Goal: Task Accomplishment & Management: Manage account settings

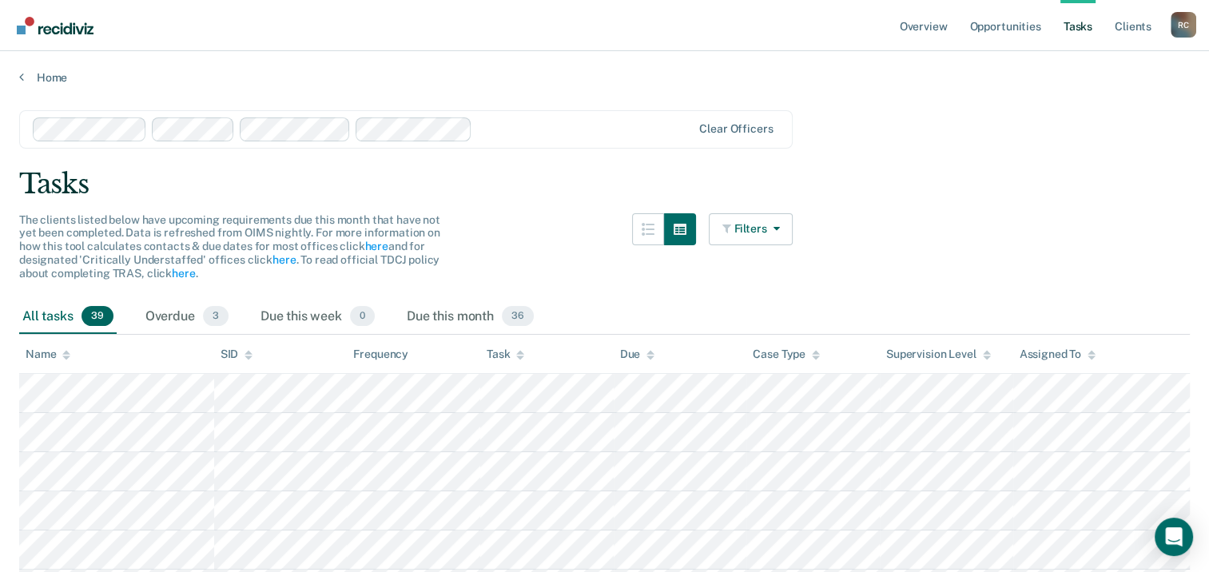
click at [1079, 29] on link "Tasks" at bounding box center [1077, 25] width 35 height 51
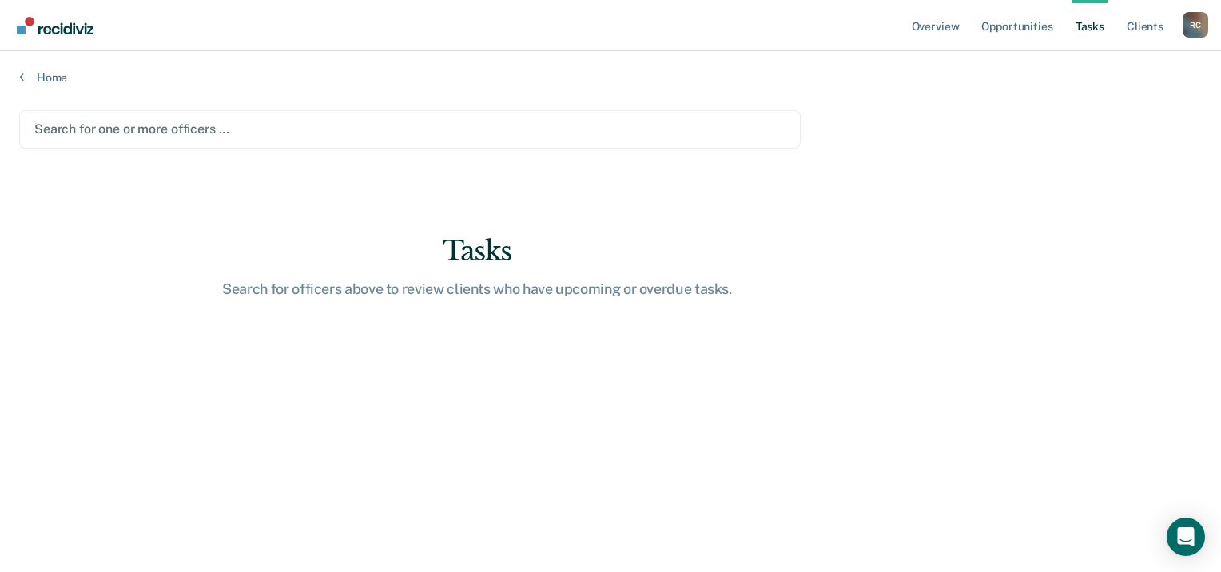
click at [1103, 28] on link "Tasks" at bounding box center [1089, 25] width 35 height 51
click at [930, 30] on link "Overview" at bounding box center [935, 25] width 54 height 51
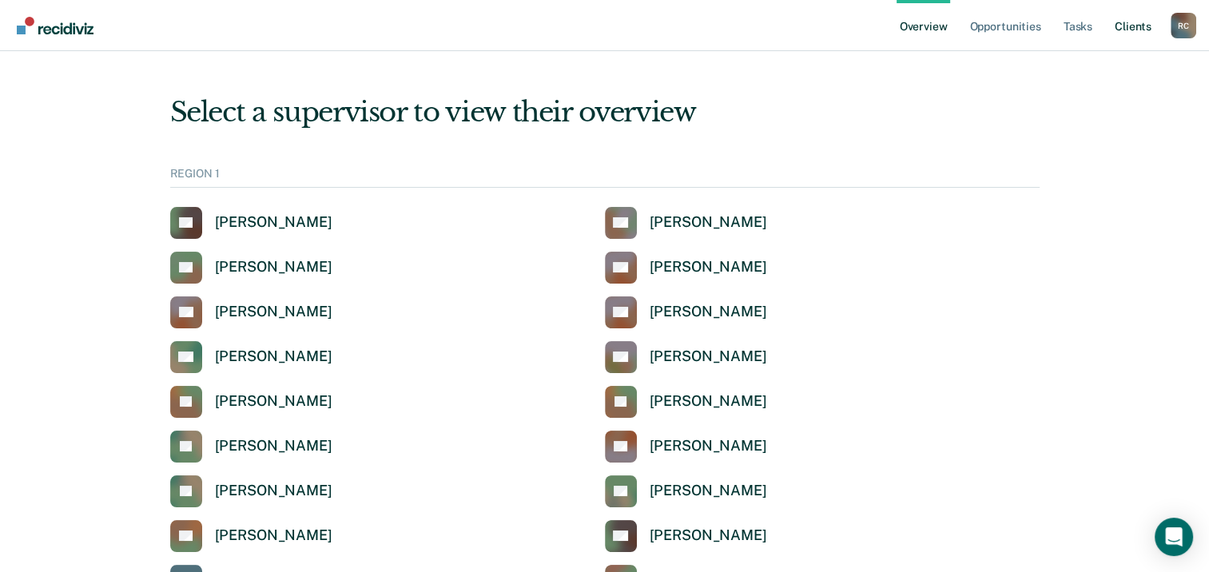
click at [1127, 28] on link "Client s" at bounding box center [1132, 25] width 43 height 51
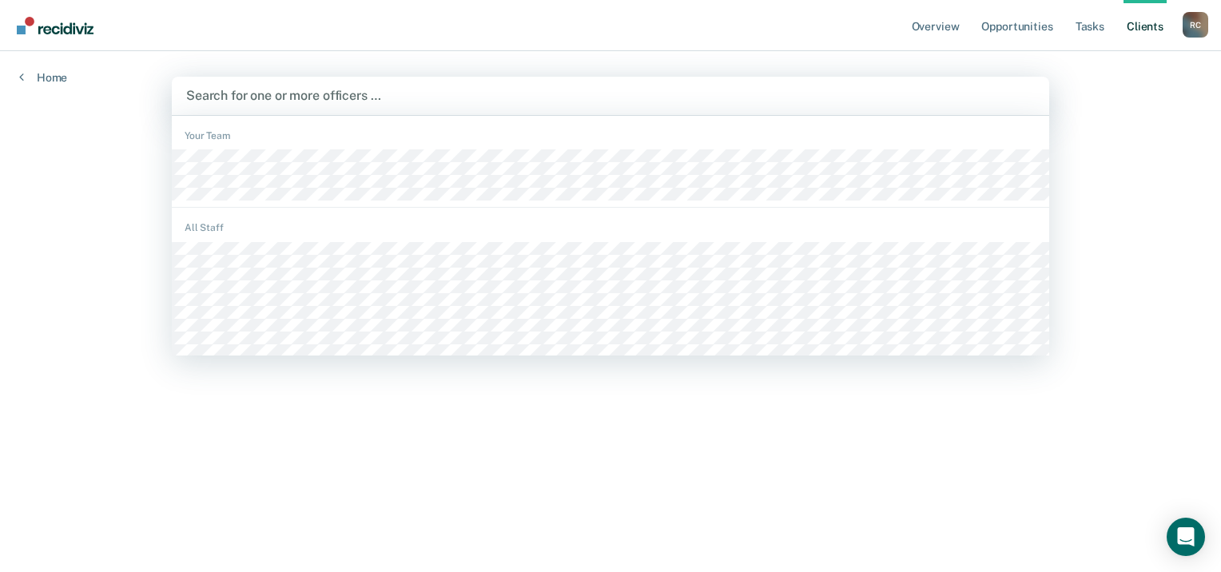
click at [240, 97] on div at bounding box center [610, 95] width 848 height 18
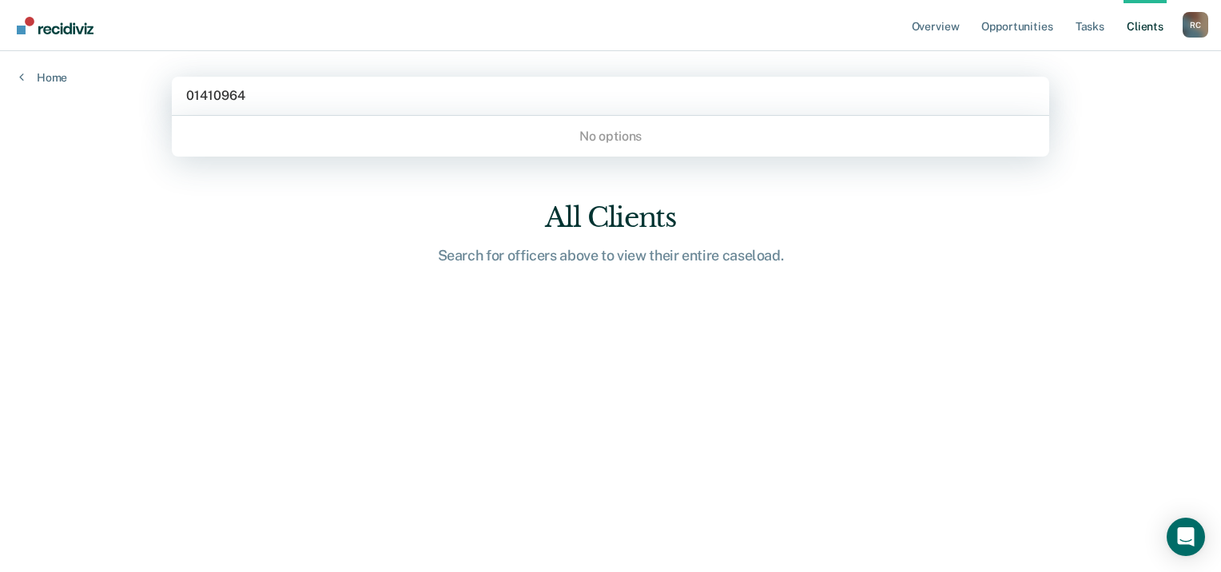
type input "01410964"
click at [288, 91] on div at bounding box center [610, 95] width 848 height 18
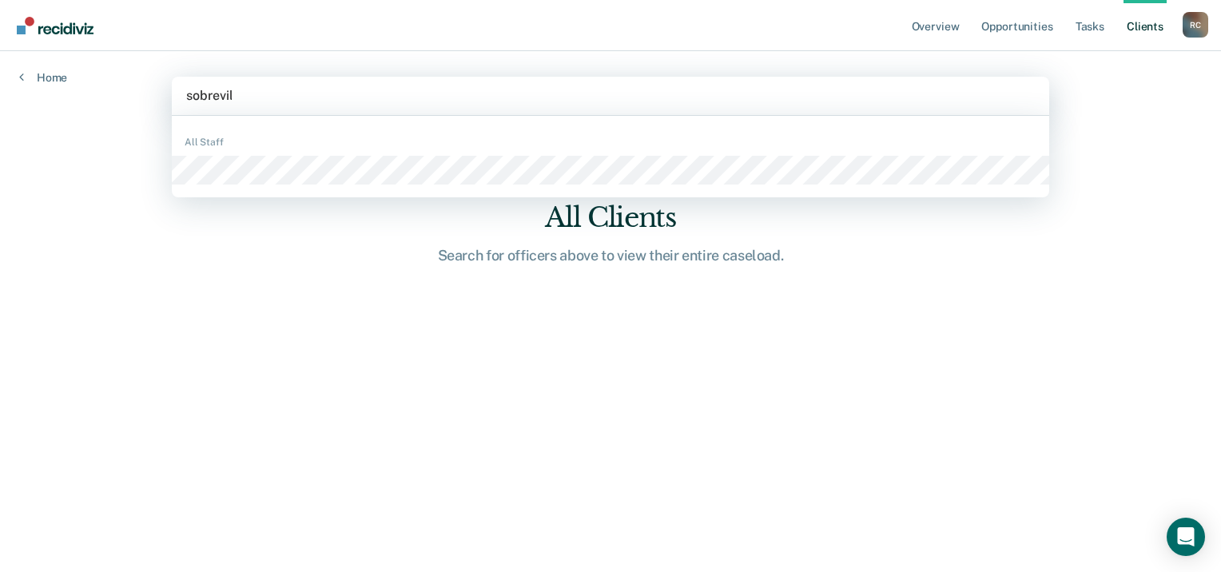
type input "[PERSON_NAME]"
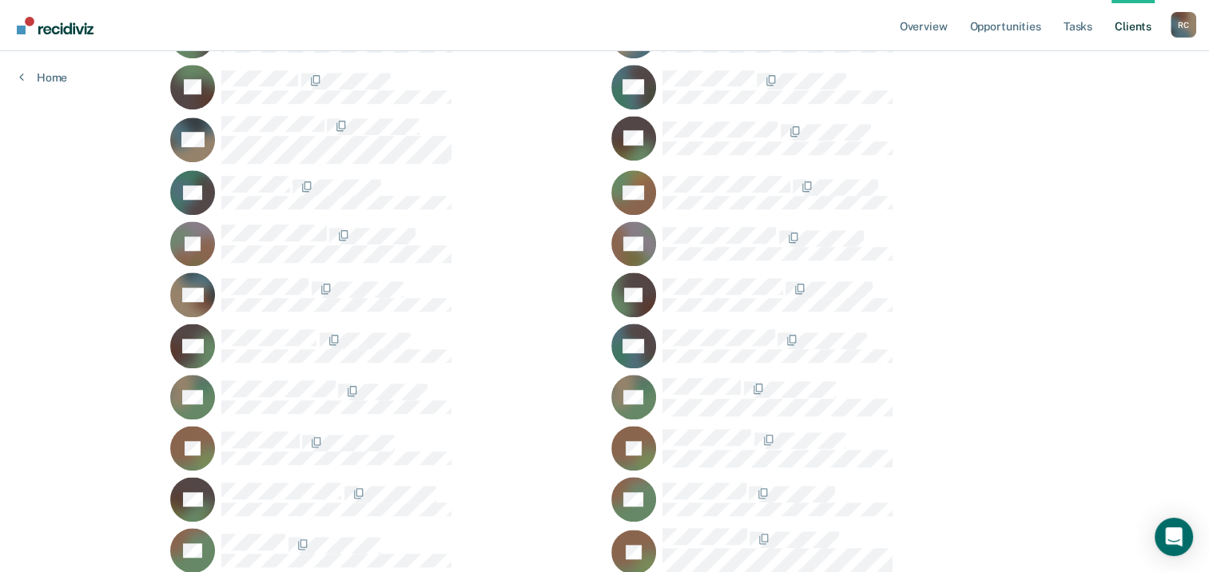
scroll to position [1278, 0]
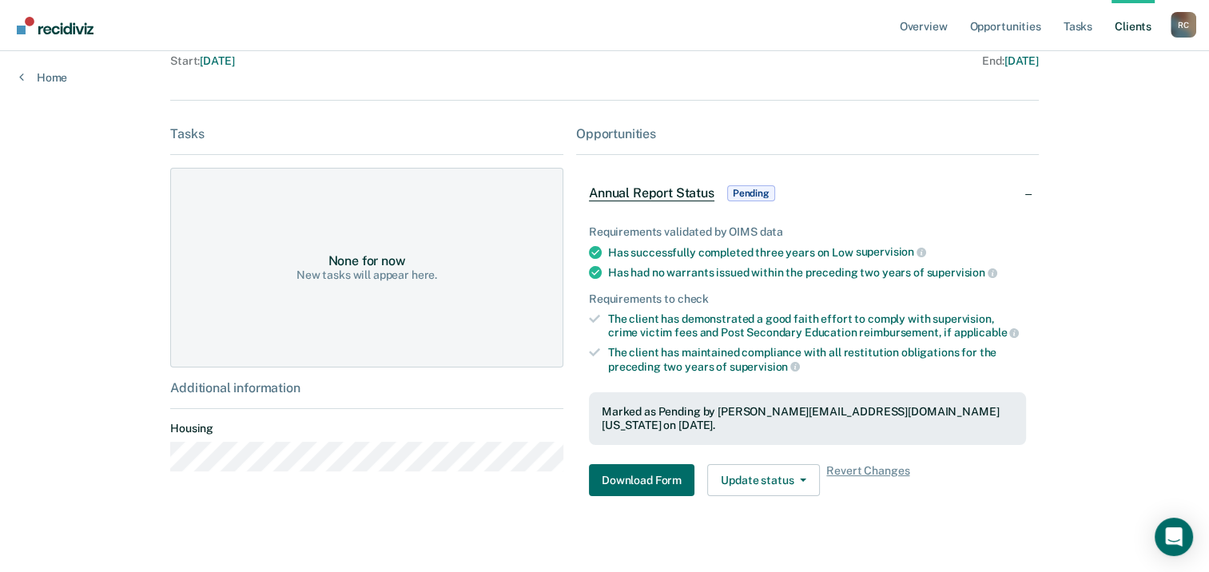
scroll to position [189, 0]
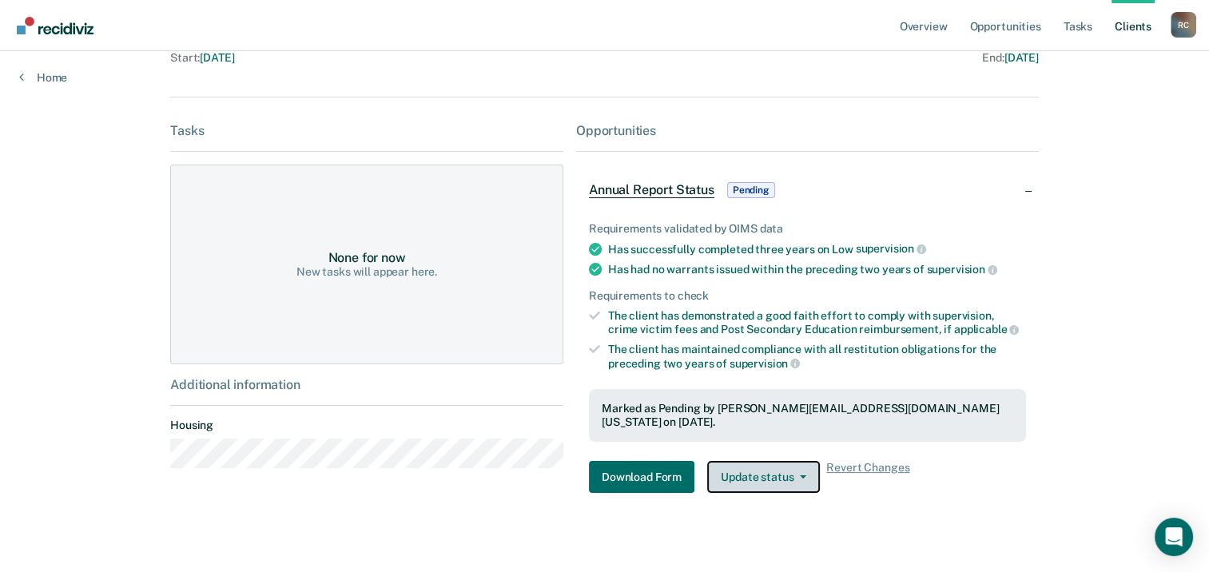
click at [788, 461] on button "Update status" at bounding box center [763, 477] width 113 height 32
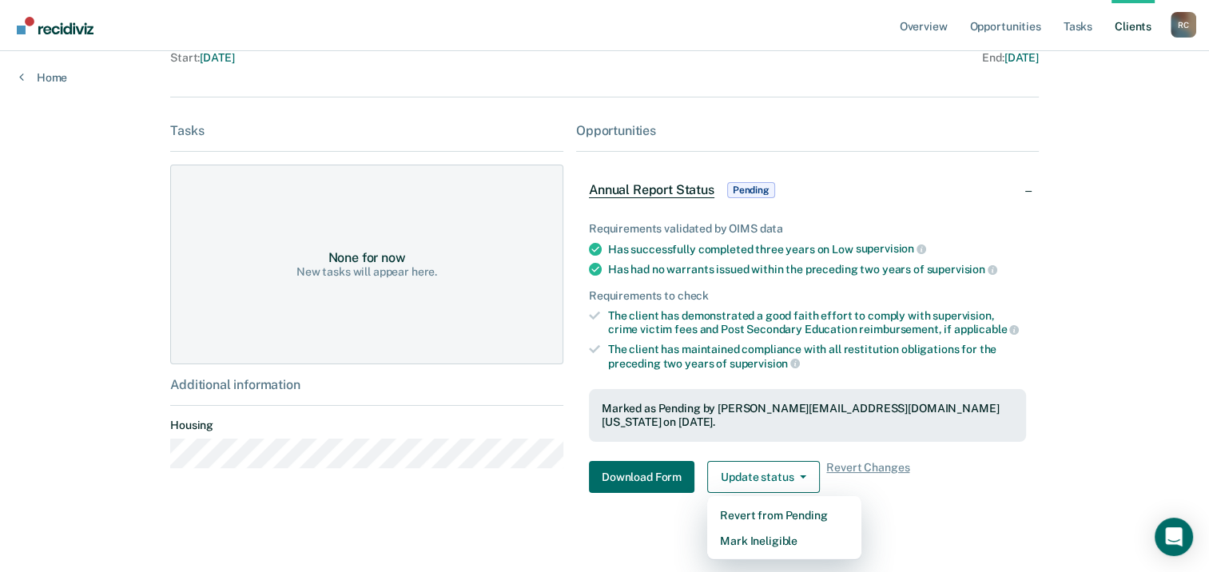
click at [987, 461] on div "Download Form Update status Revert from Pending Mark Ineligible Revert Changes" at bounding box center [807, 477] width 437 height 32
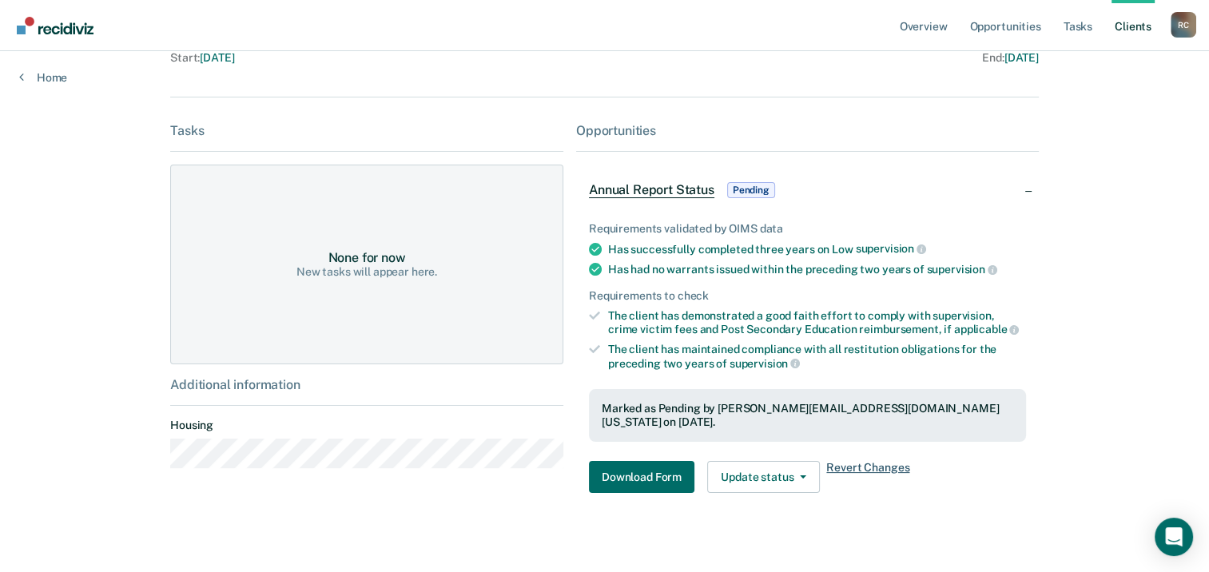
click at [888, 461] on span "Revert Changes" at bounding box center [867, 477] width 83 height 32
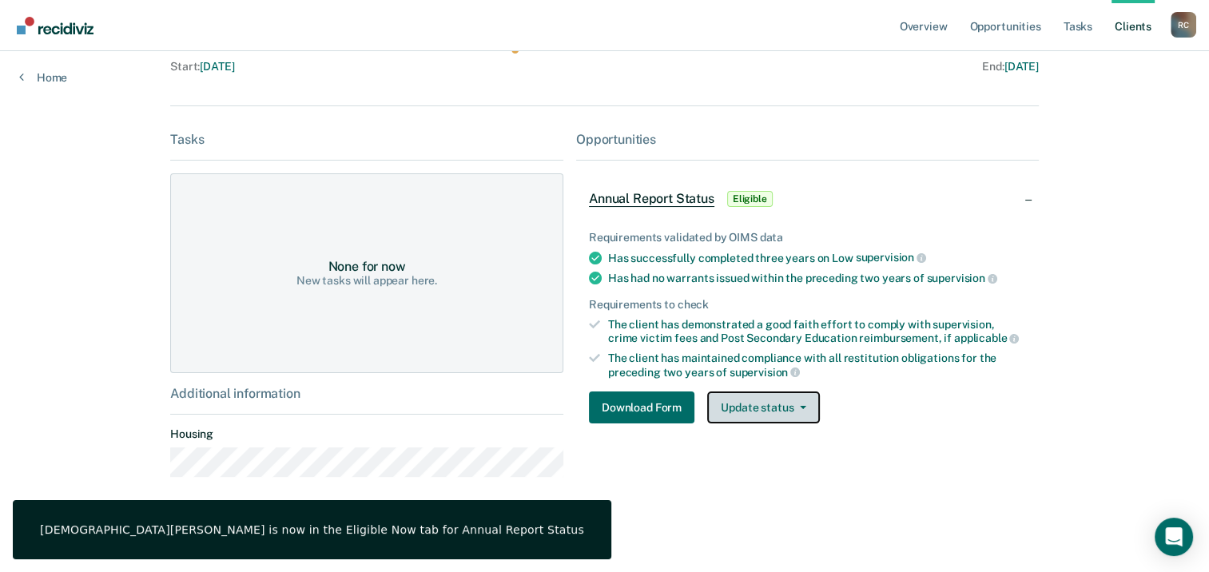
click at [786, 407] on button "Update status" at bounding box center [763, 407] width 113 height 32
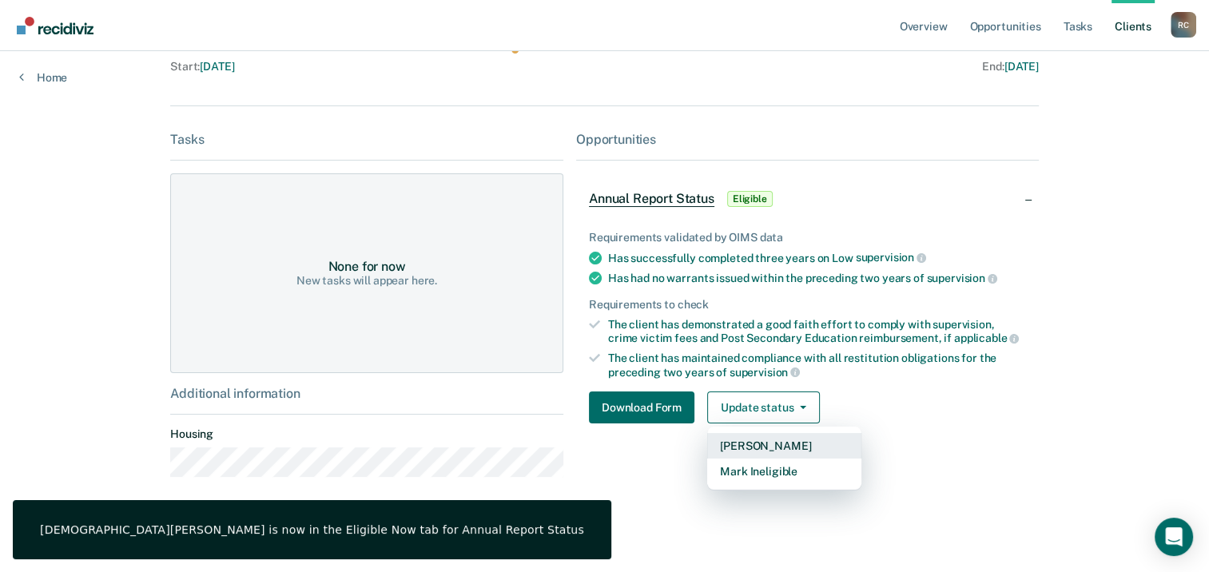
click at [792, 442] on button "[PERSON_NAME]" at bounding box center [784, 446] width 154 height 26
